Goal: Task Accomplishment & Management: Manage account settings

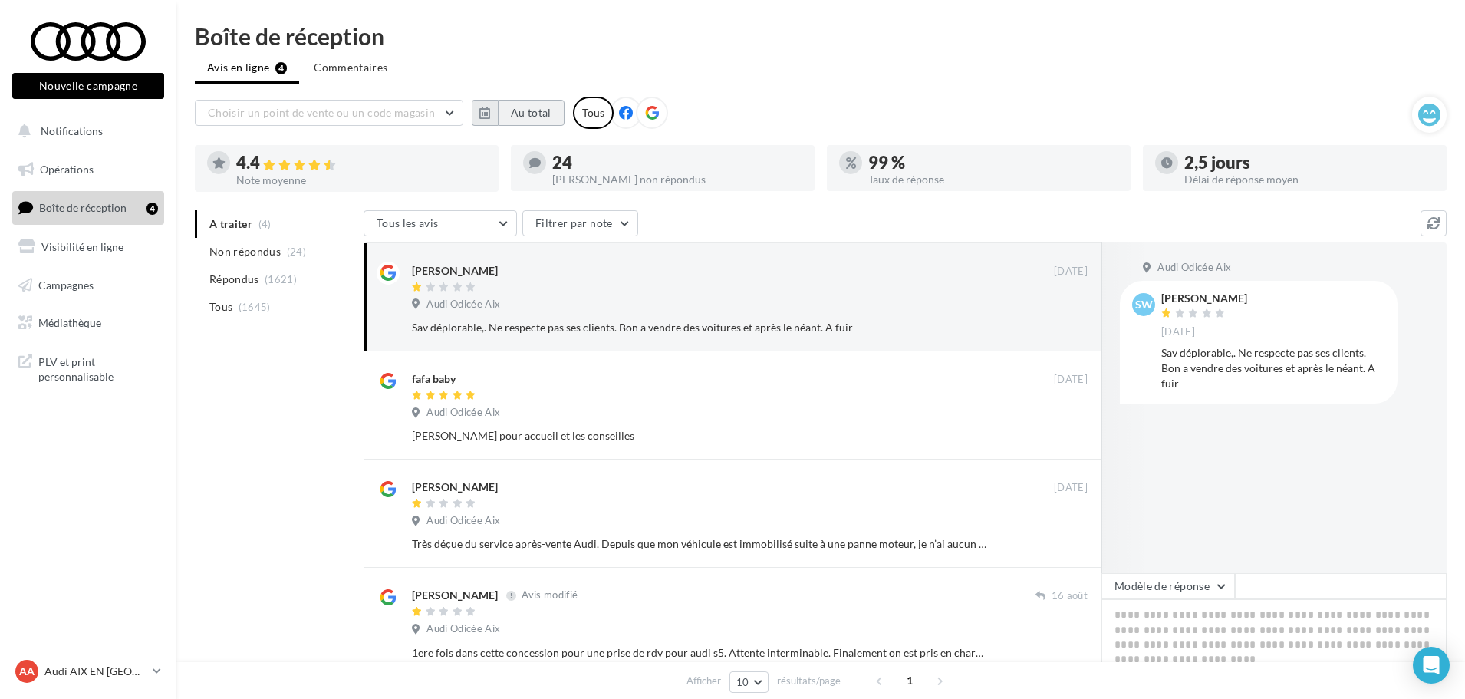
click at [532, 112] on button "Au total" at bounding box center [531, 113] width 67 height 26
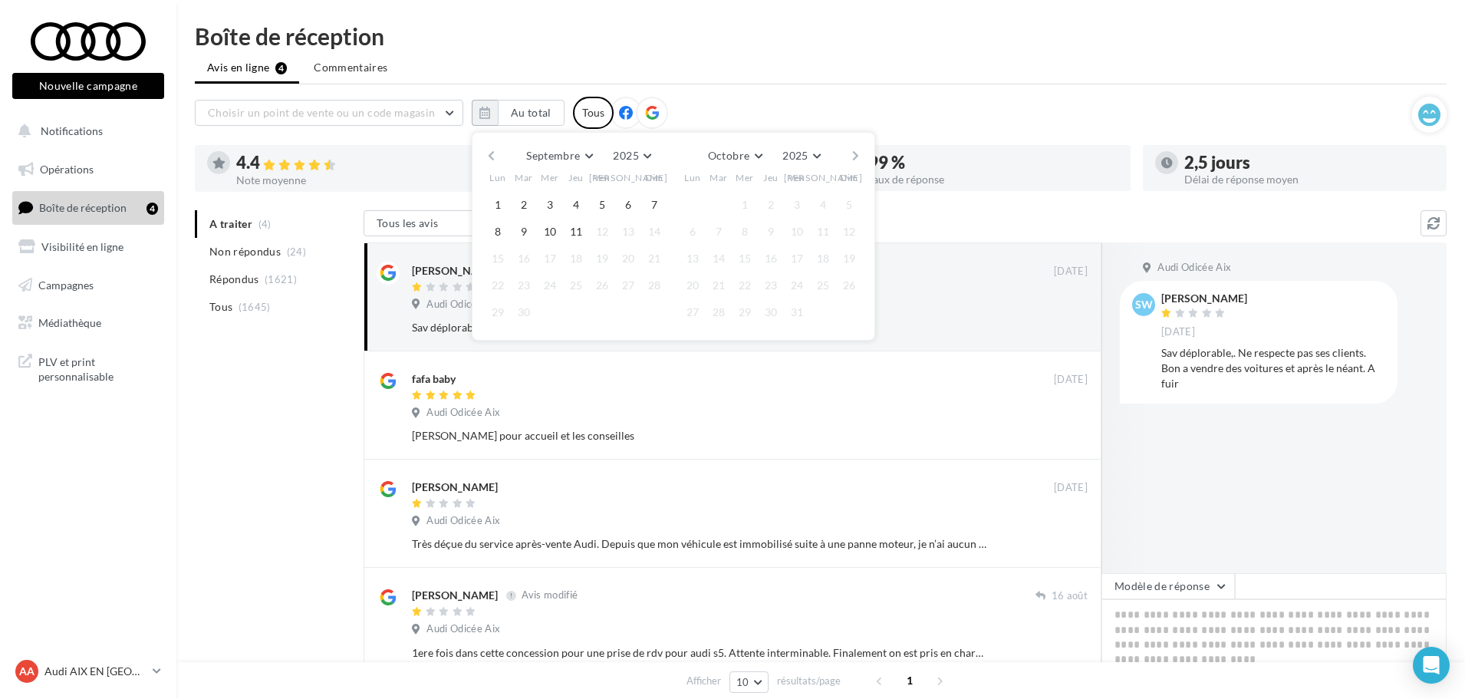
click at [495, 157] on button "button" at bounding box center [491, 155] width 13 height 21
click at [606, 209] on button "1" at bounding box center [602, 204] width 23 height 23
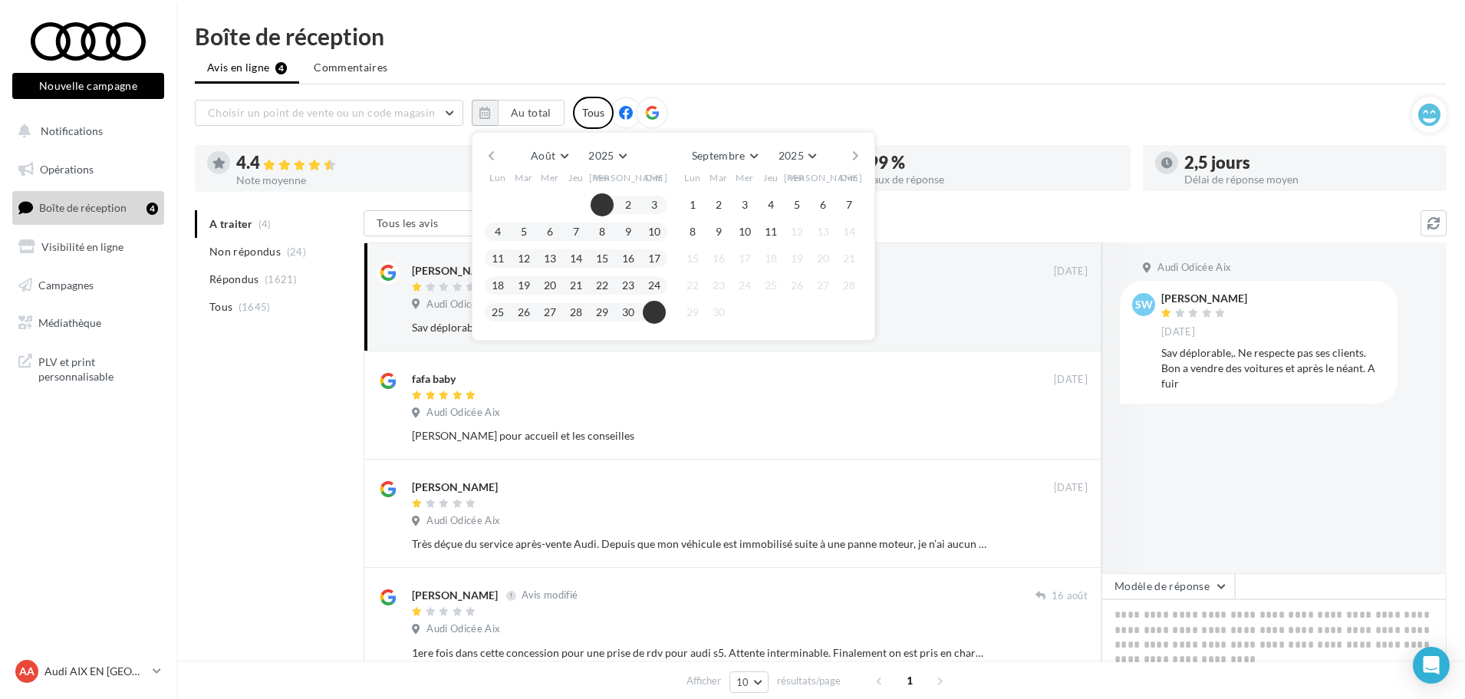
click at [650, 318] on button "31" at bounding box center [654, 312] width 23 height 23
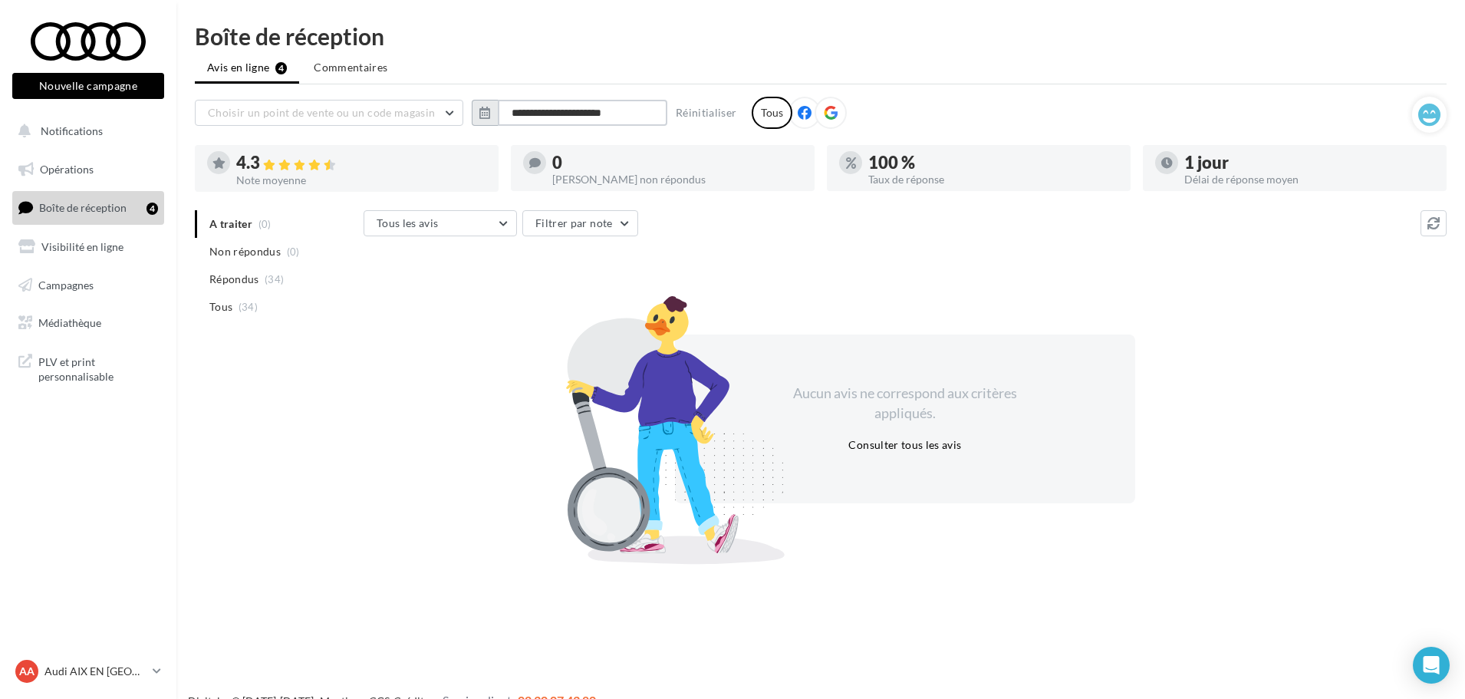
click at [619, 115] on input "**********" at bounding box center [582, 113] width 169 height 26
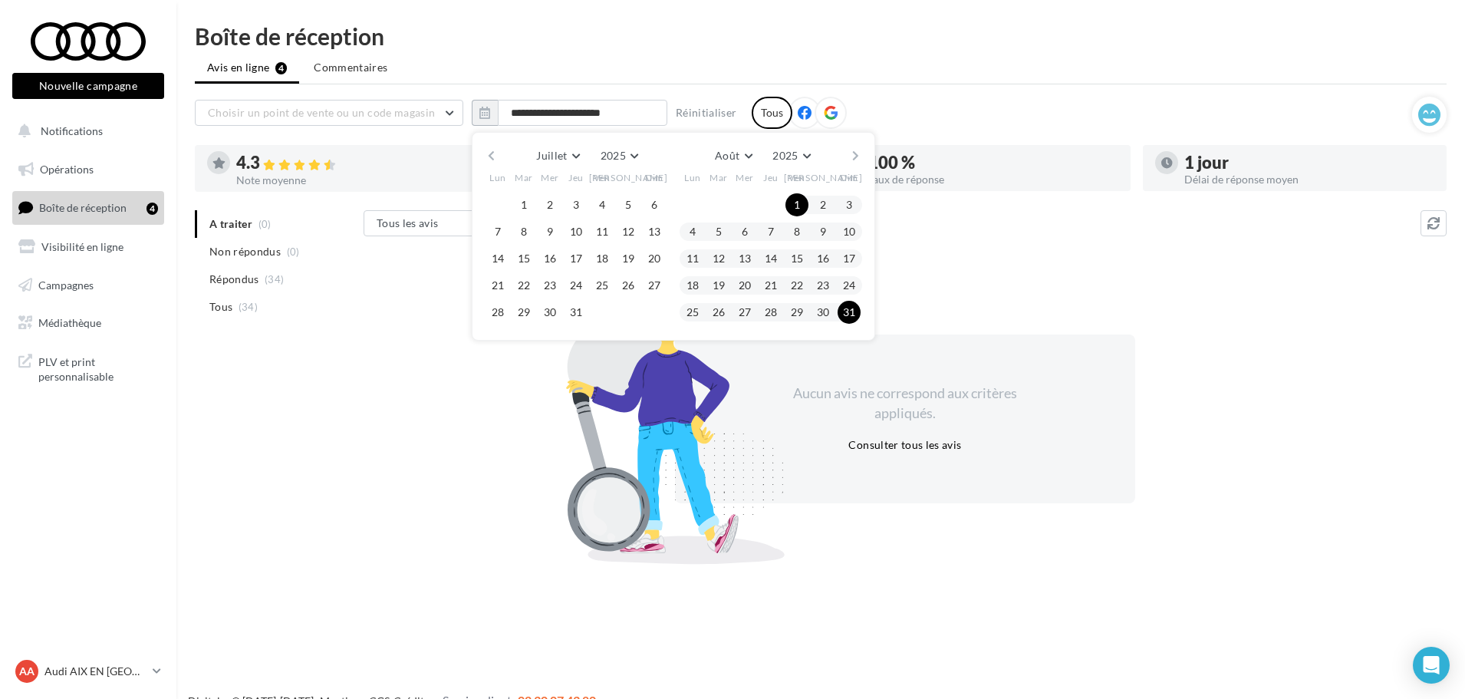
click at [858, 150] on button "button" at bounding box center [855, 155] width 13 height 21
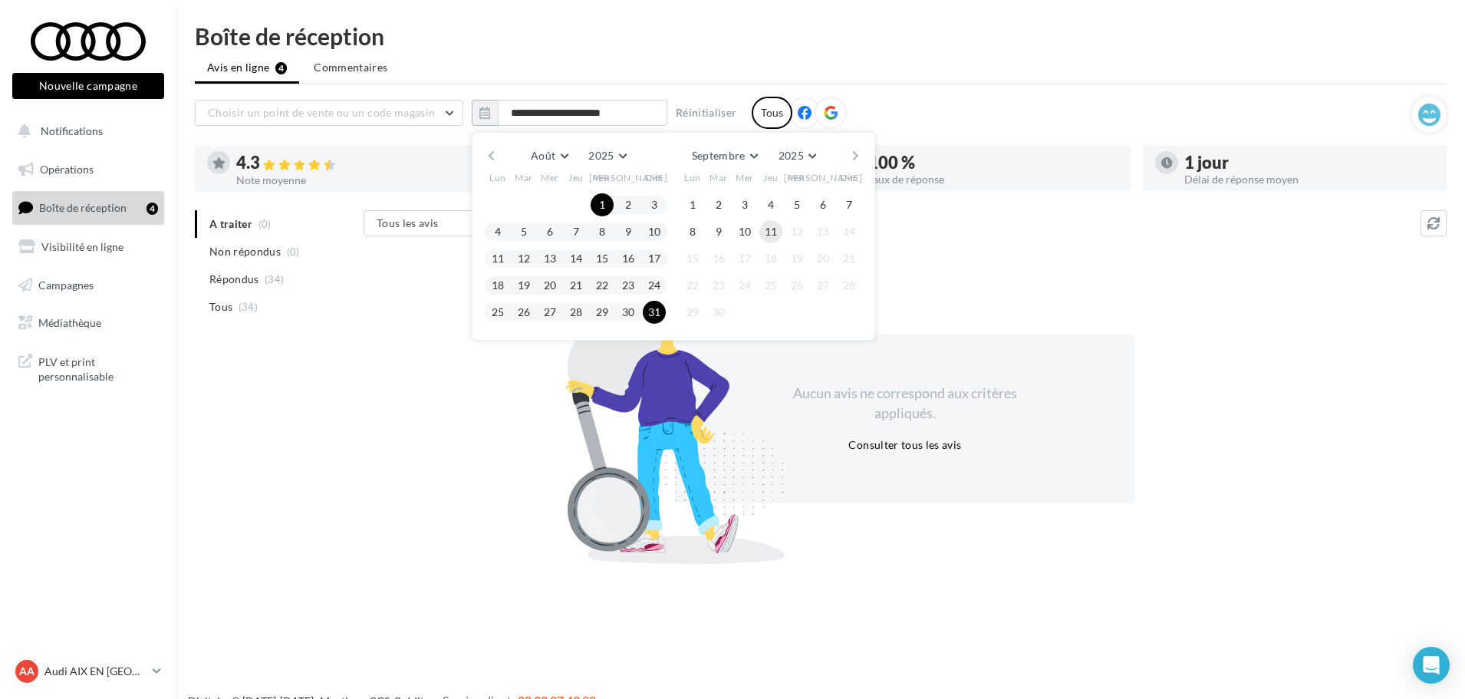
click at [771, 229] on button "11" at bounding box center [770, 231] width 23 height 23
click at [689, 206] on button "1" at bounding box center [692, 204] width 23 height 23
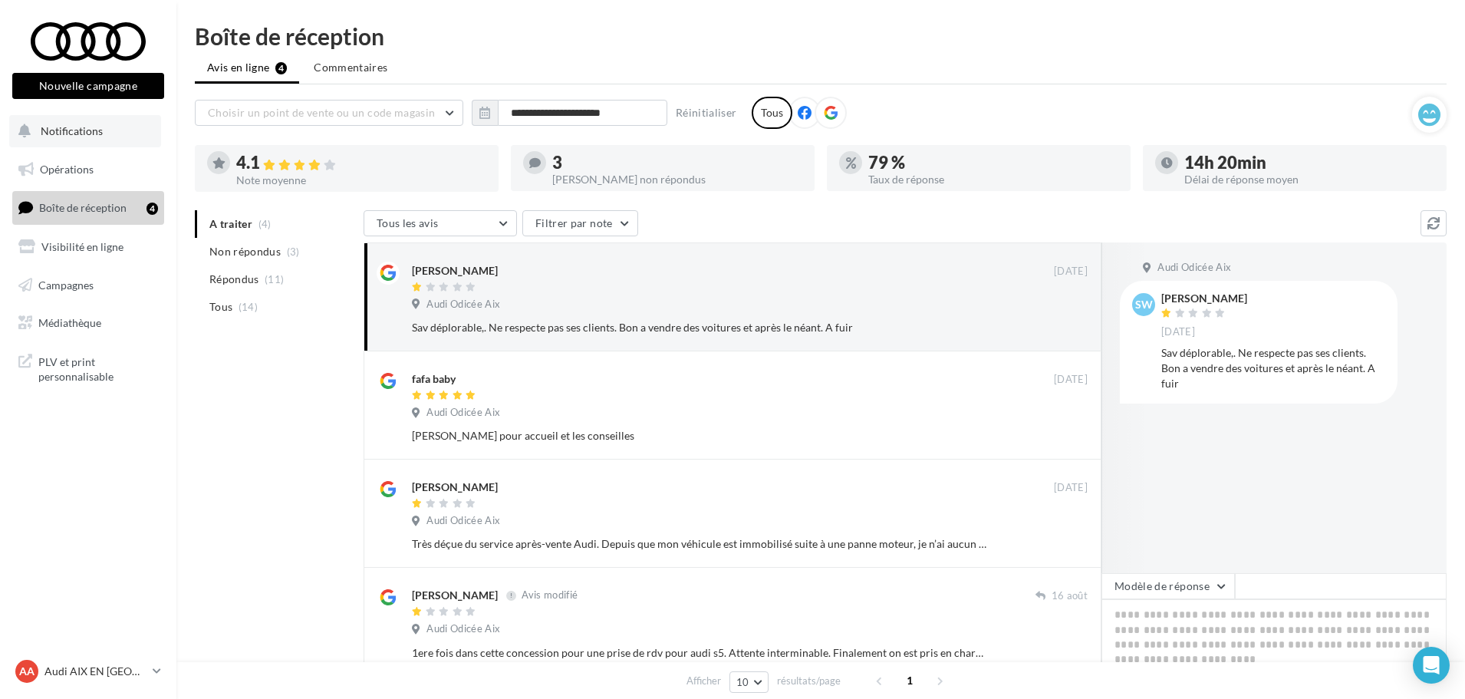
click at [102, 132] on button "Notifications" at bounding box center [85, 131] width 152 height 32
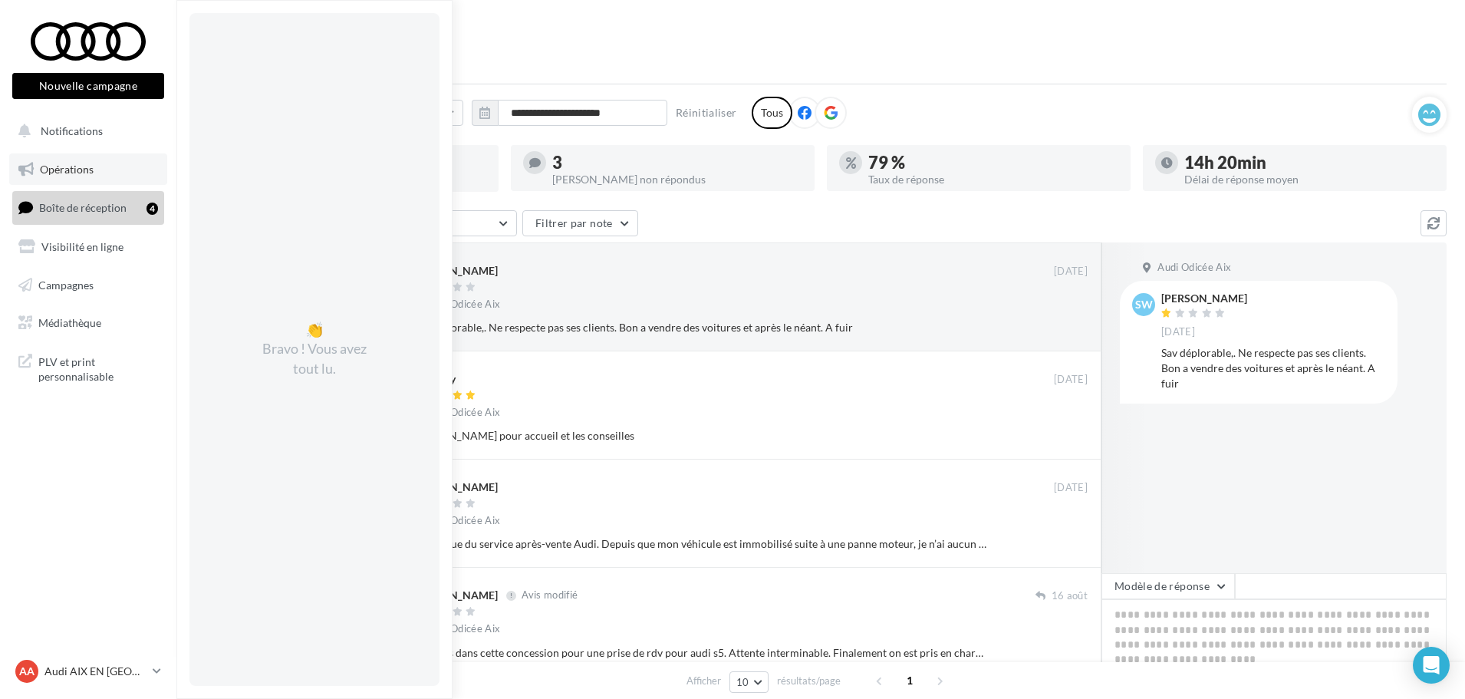
click at [104, 166] on link "Opérations" at bounding box center [88, 169] width 158 height 32
